Goal: Communication & Community: Share content

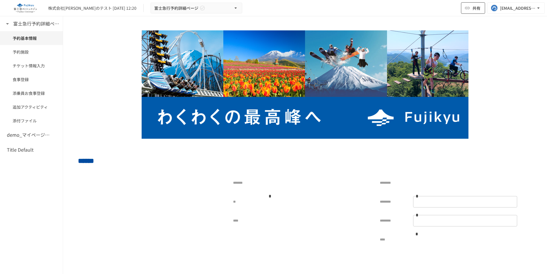
click at [470, 10] on button "共有" at bounding box center [473, 7] width 24 height 11
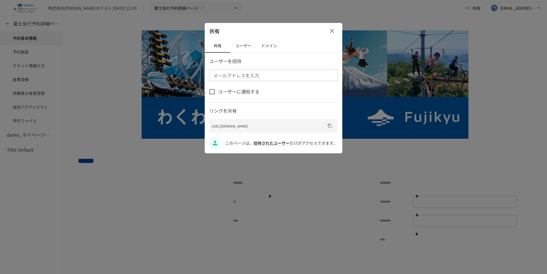
click at [242, 47] on button "ユーザー" at bounding box center [244, 46] width 26 height 14
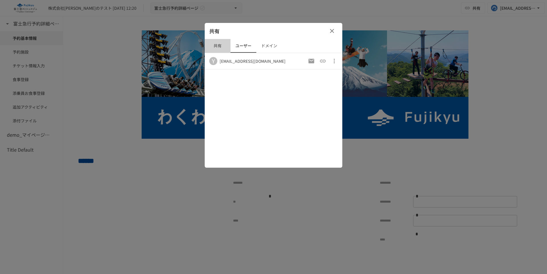
click at [214, 49] on button "共有" at bounding box center [218, 46] width 26 height 14
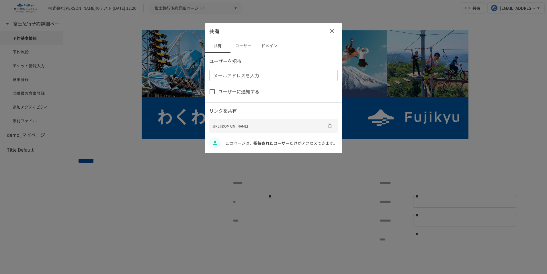
click at [333, 34] on icon "button" at bounding box center [332, 31] width 7 height 7
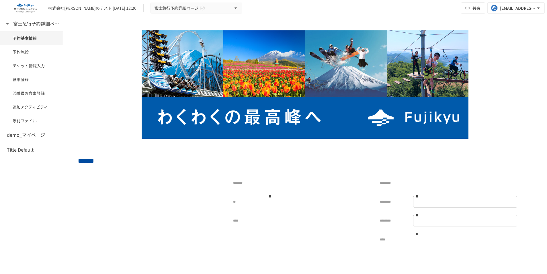
click at [280, 9] on div "株式会社[PERSON_NAME]のテスト [DATE] 12:20 富士急行予約詳細ページ 共有 [EMAIL_ADDRESS][DOMAIN_NAME]" at bounding box center [273, 8] width 547 height 16
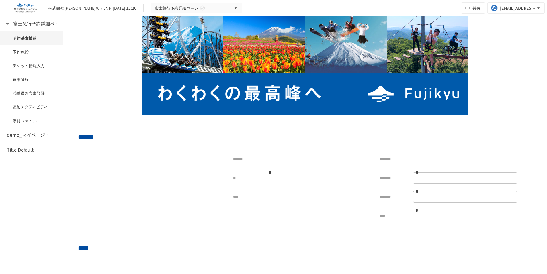
scroll to position [24, 0]
click at [471, 5] on button "共有" at bounding box center [473, 7] width 24 height 11
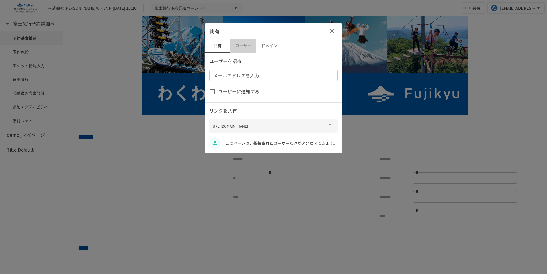
click at [247, 50] on button "ユーザー" at bounding box center [244, 46] width 26 height 14
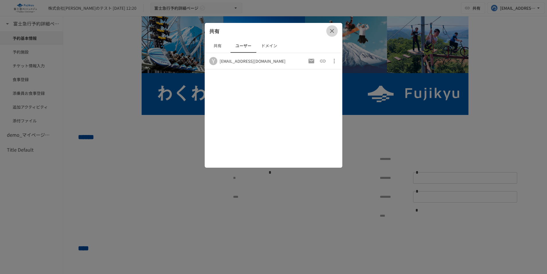
click at [331, 31] on icon "button" at bounding box center [332, 31] width 7 height 7
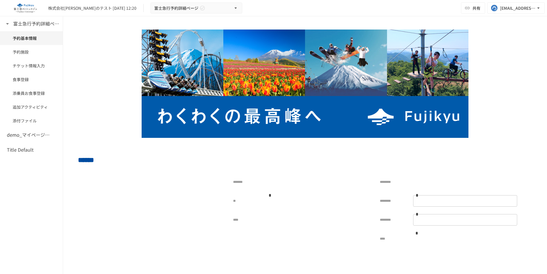
scroll to position [0, 0]
